Goal: Task Accomplishment & Management: Use online tool/utility

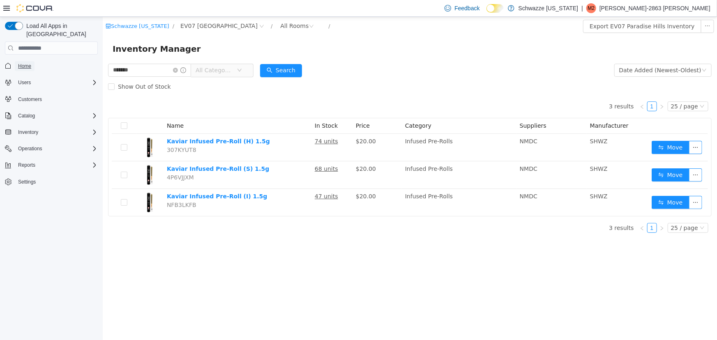
click at [32, 61] on link "Home" at bounding box center [25, 66] width 20 height 10
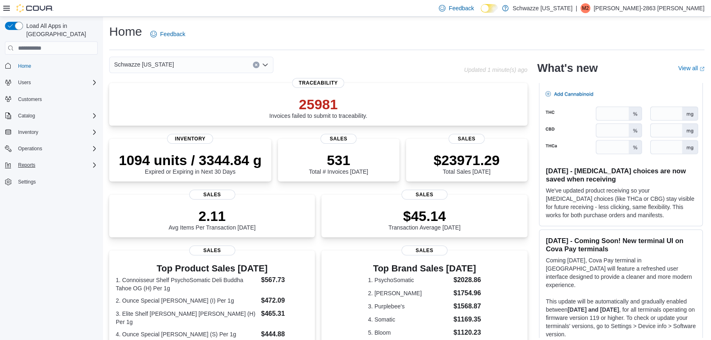
click at [74, 160] on div "Reports" at bounding box center [56, 165] width 83 height 10
click at [23, 219] on span "Reports" at bounding box center [23, 222] width 17 height 7
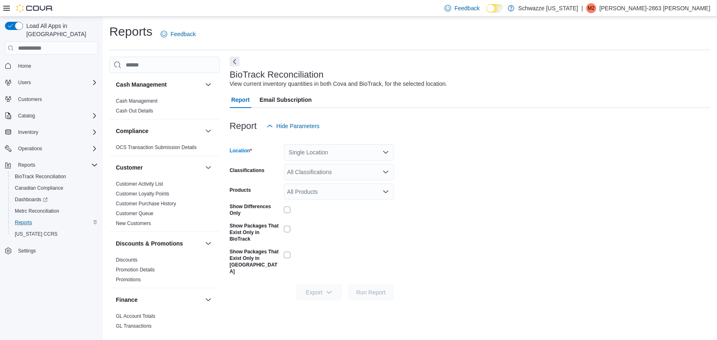
click at [334, 156] on div "Single Location" at bounding box center [339, 152] width 110 height 16
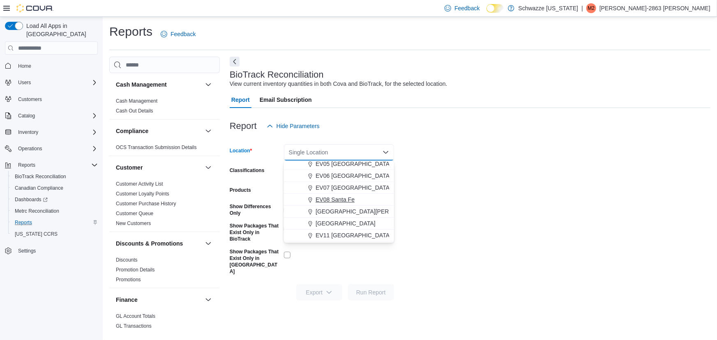
scroll to position [74, 0]
click at [344, 186] on span "EV07 [GEOGRAPHIC_DATA]" at bounding box center [353, 187] width 76 height 8
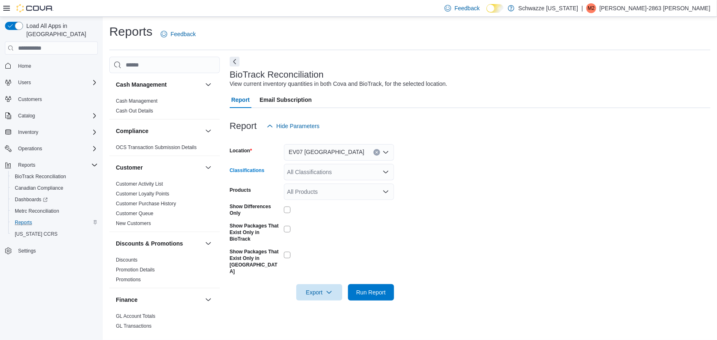
click at [349, 174] on div "All Classifications" at bounding box center [339, 172] width 110 height 16
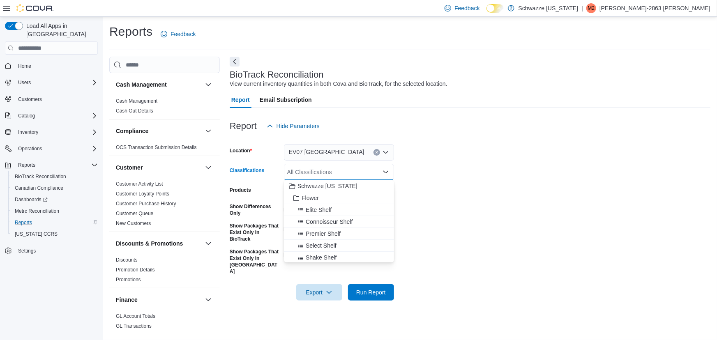
click at [466, 213] on form "Location EV07 [GEOGRAPHIC_DATA] Classifications All Classifications Combo box. …" at bounding box center [470, 217] width 480 height 166
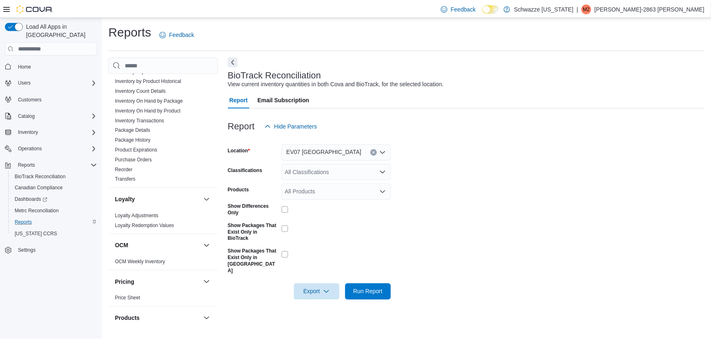
scroll to position [196, 0]
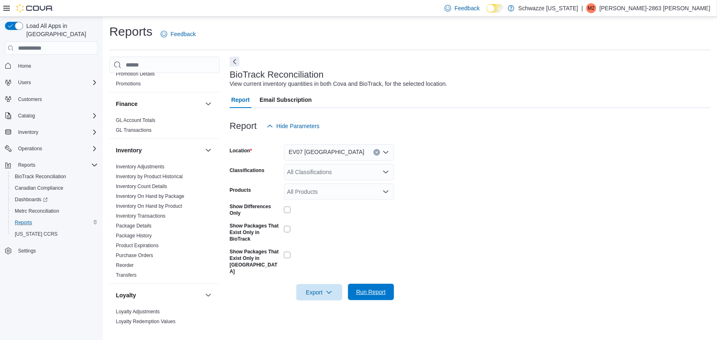
click at [367, 288] on span "Run Report" at bounding box center [371, 292] width 30 height 8
